Goal: Find specific page/section: Go to known website

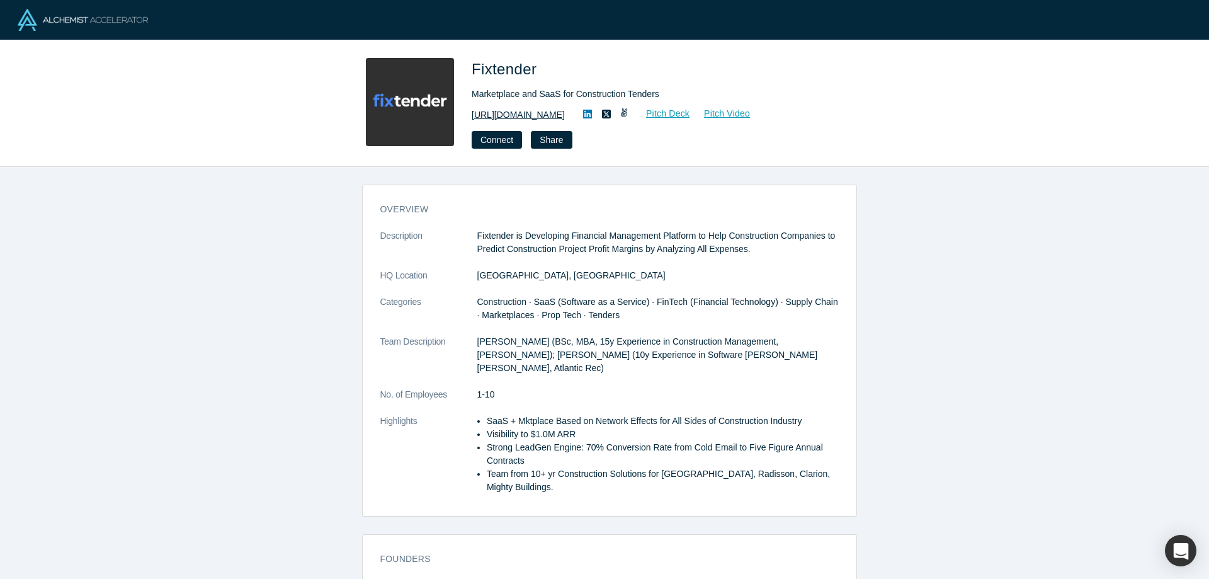
click at [513, 115] on link "[URL][DOMAIN_NAME]" at bounding box center [518, 114] width 93 height 13
drag, startPoint x: 578, startPoint y: 116, endPoint x: 463, endPoint y: 112, distance: 114.6
click at [463, 112] on div "Fixtender Marketplace and SaaS for Construction Tenders [URL][DOMAIN_NAME] Pitc…" at bounding box center [604, 103] width 495 height 91
click at [676, 145] on div "Connect Share" at bounding box center [648, 140] width 353 height 18
drag, startPoint x: 580, startPoint y: 113, endPoint x: 501, endPoint y: 112, distance: 78.7
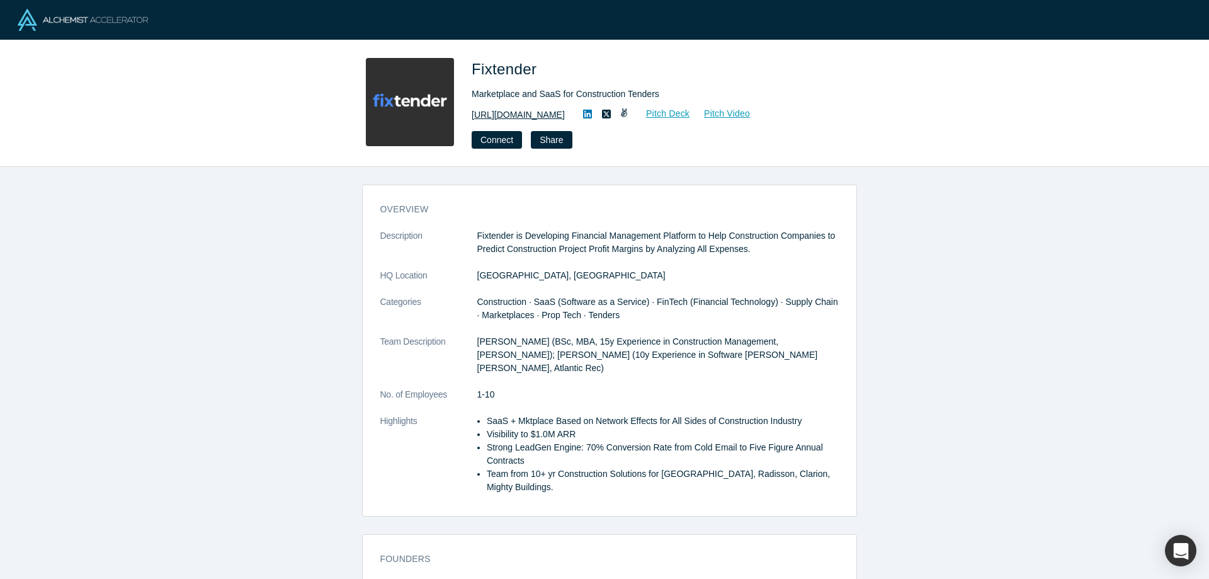
click at [501, 112] on div "[URL][DOMAIN_NAME] Pitch Deck Pitch Video" at bounding box center [648, 114] width 353 height 15
copy link "[DOMAIN_NAME]"
